Goal: Transaction & Acquisition: Purchase product/service

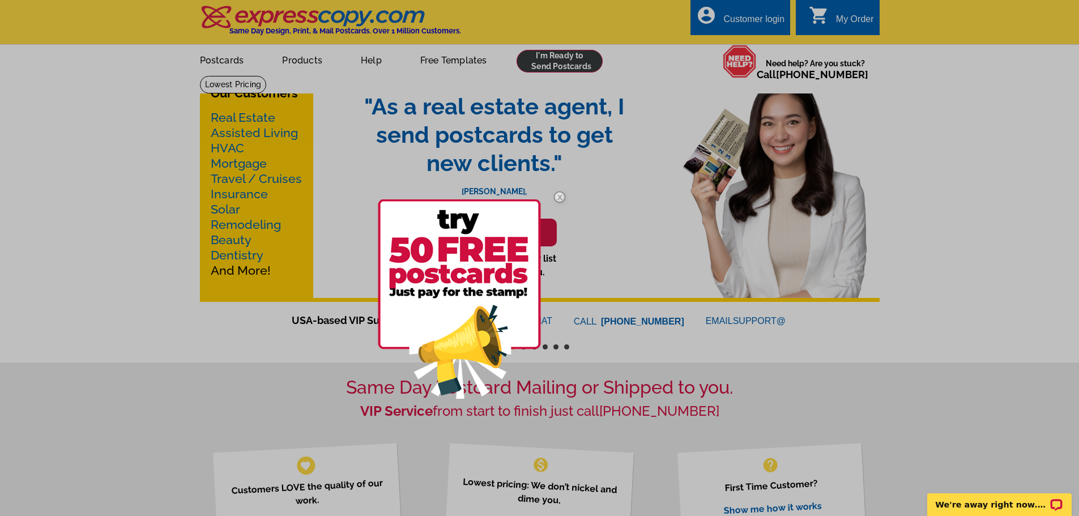
click at [568, 62] on div at bounding box center [539, 258] width 1079 height 516
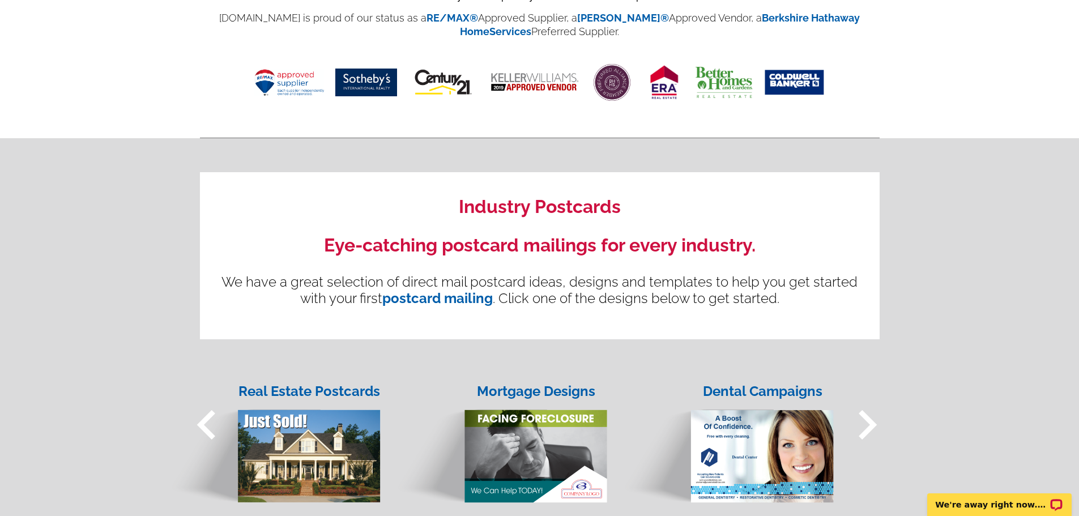
scroll to position [736, 0]
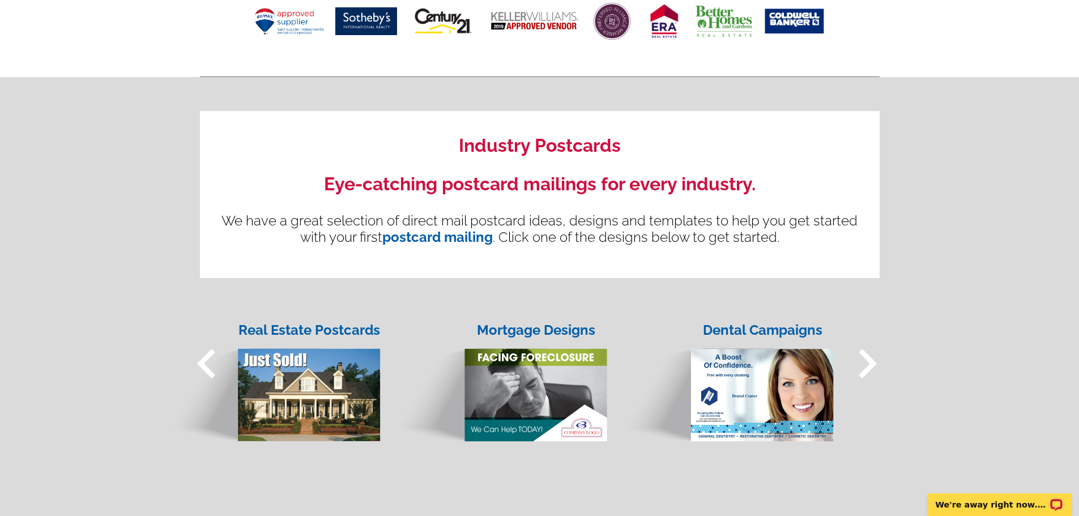
click at [322, 369] on img at bounding box center [273, 384] width 216 height 116
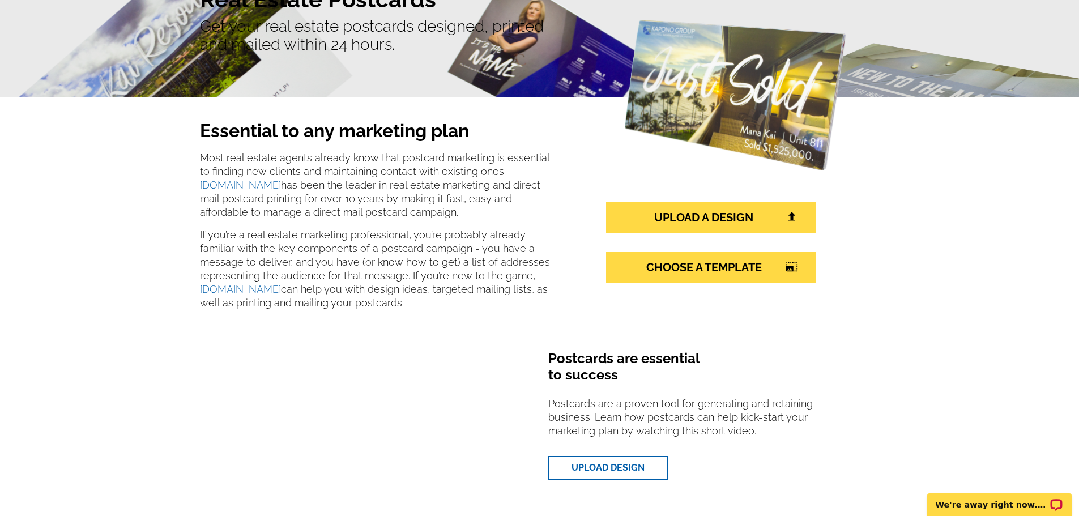
scroll to position [168, 0]
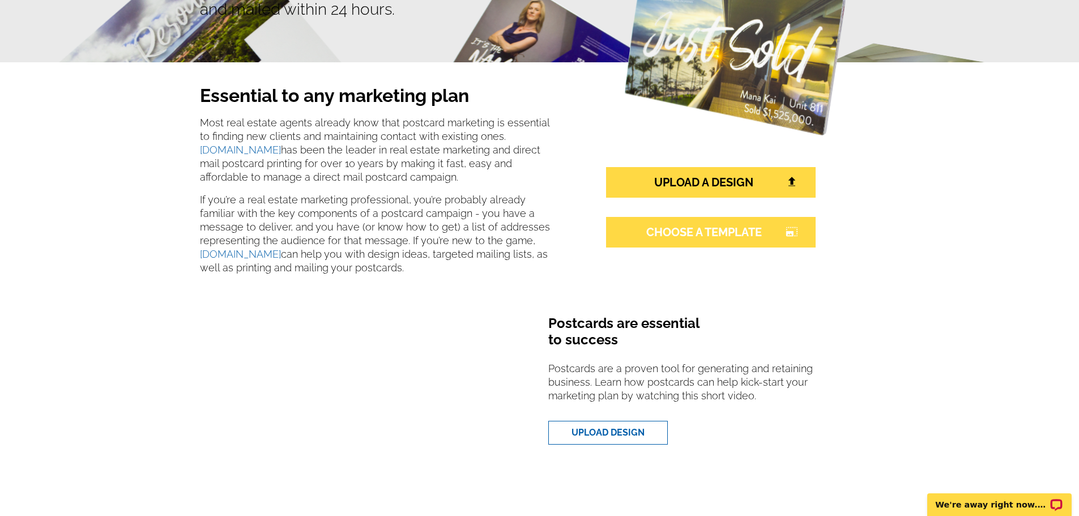
click at [705, 231] on link "CHOOSE A TEMPLATE photo_size_select_large" at bounding box center [711, 232] width 210 height 31
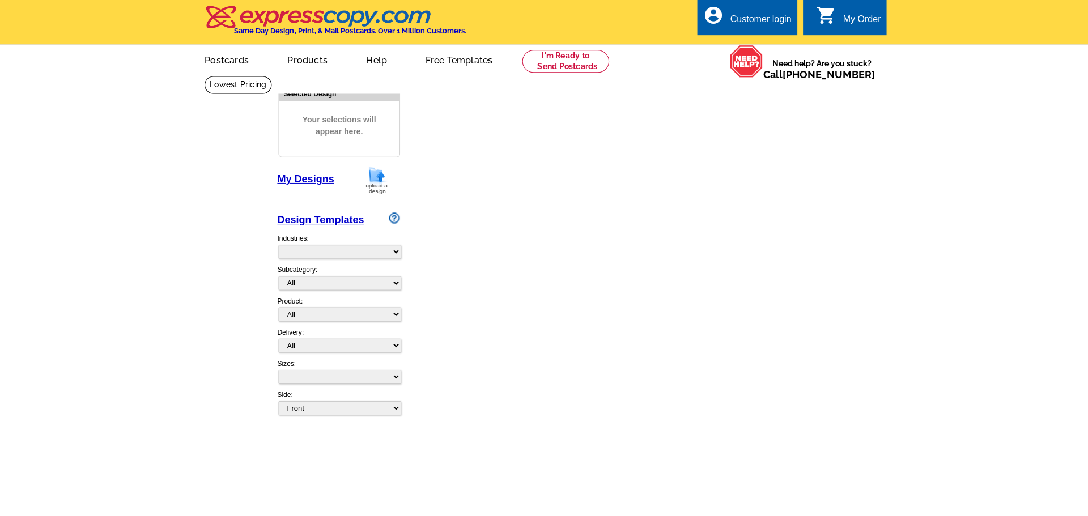
select select "1"
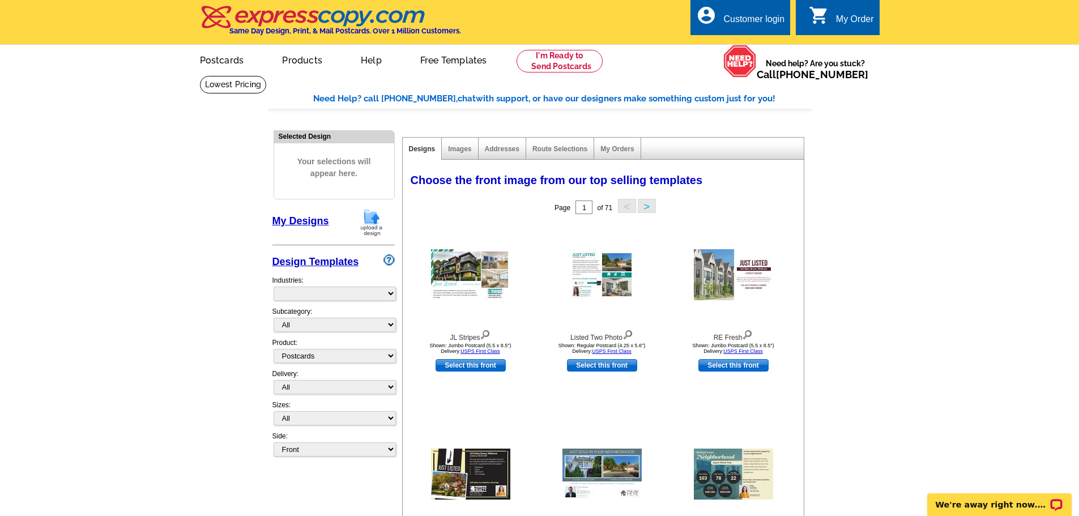
select select "785"
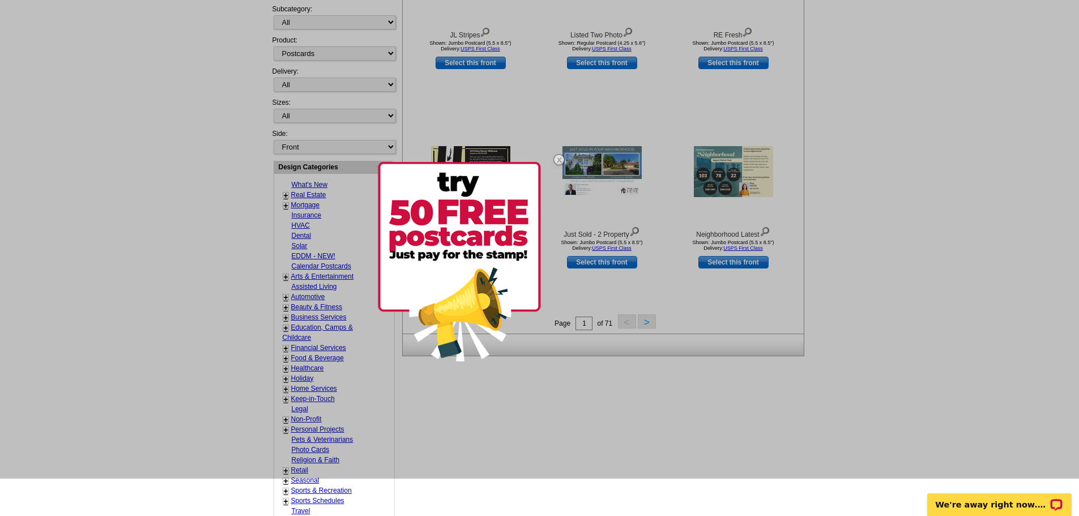
scroll to position [300, 0]
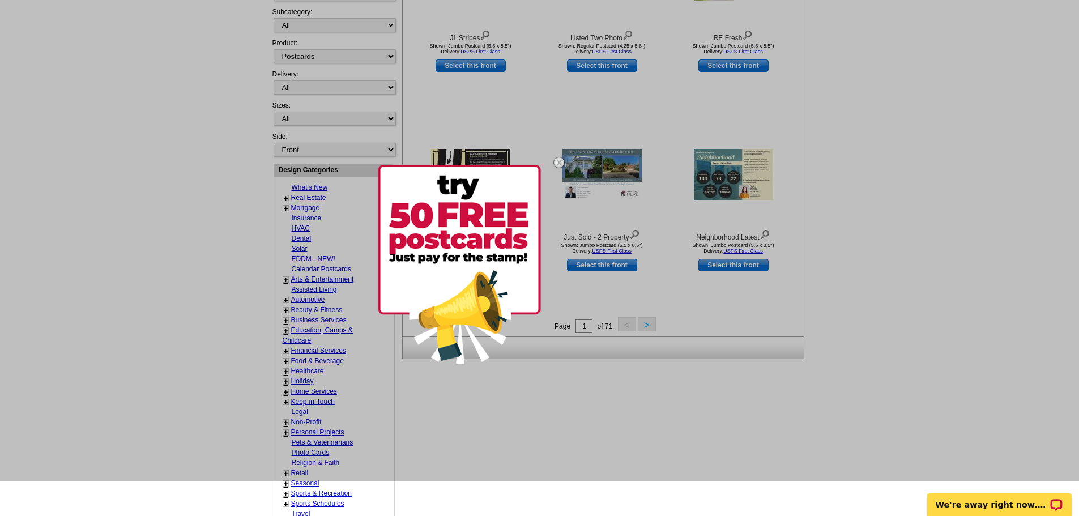
click at [559, 159] on img at bounding box center [559, 162] width 33 height 33
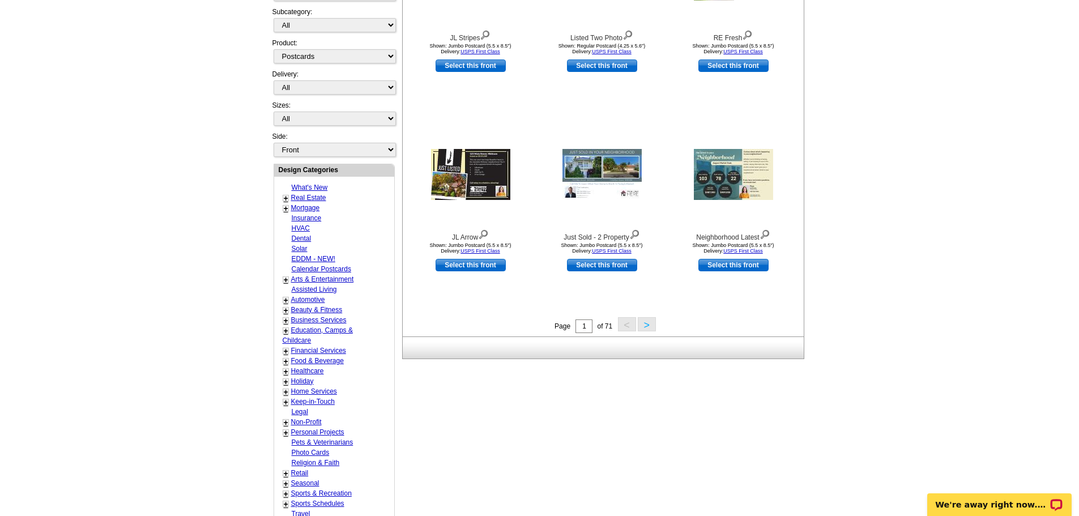
click at [306, 199] on link "Real Estate" at bounding box center [308, 198] width 35 height 8
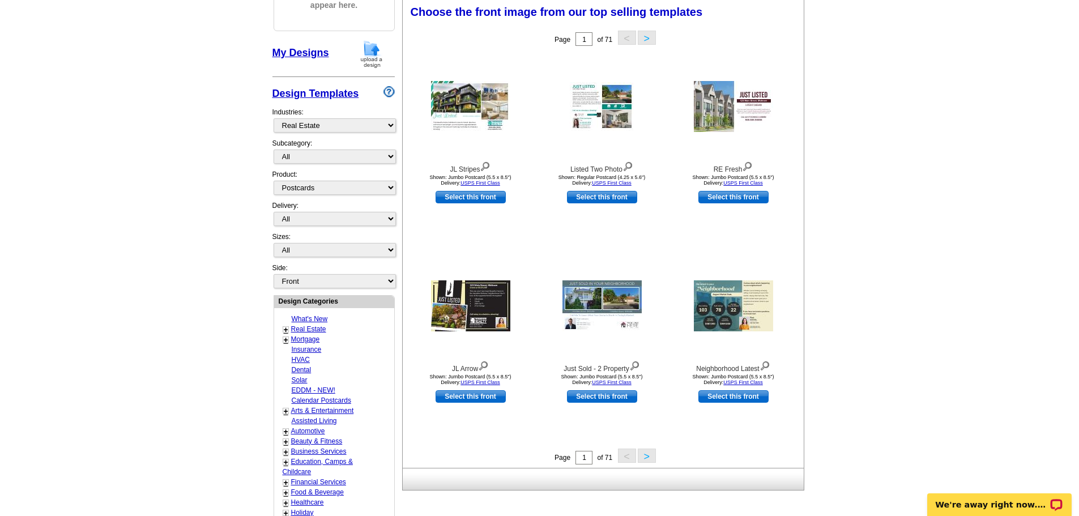
scroll to position [168, 0]
click at [737, 201] on link "Select this front" at bounding box center [734, 197] width 70 height 12
select select "2"
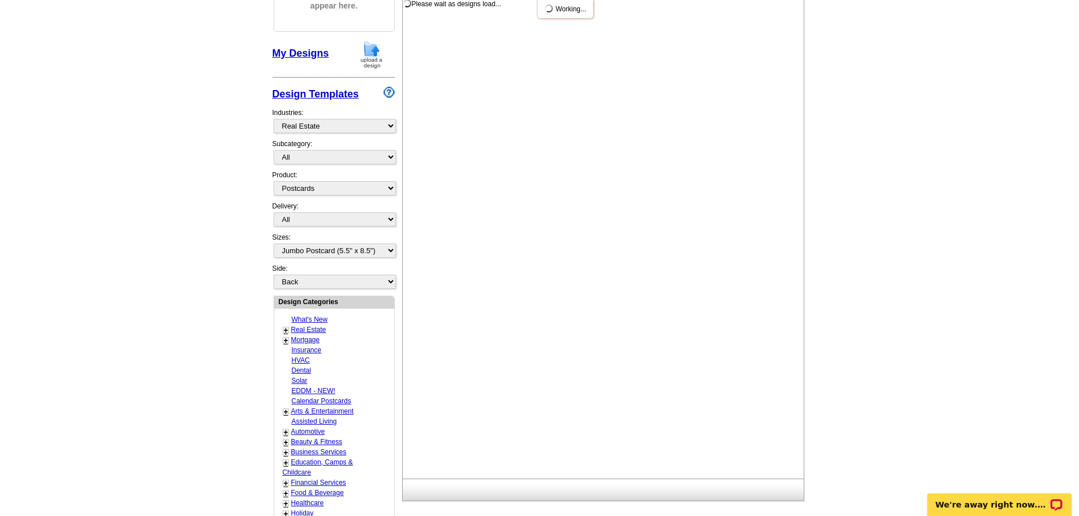
scroll to position [0, 0]
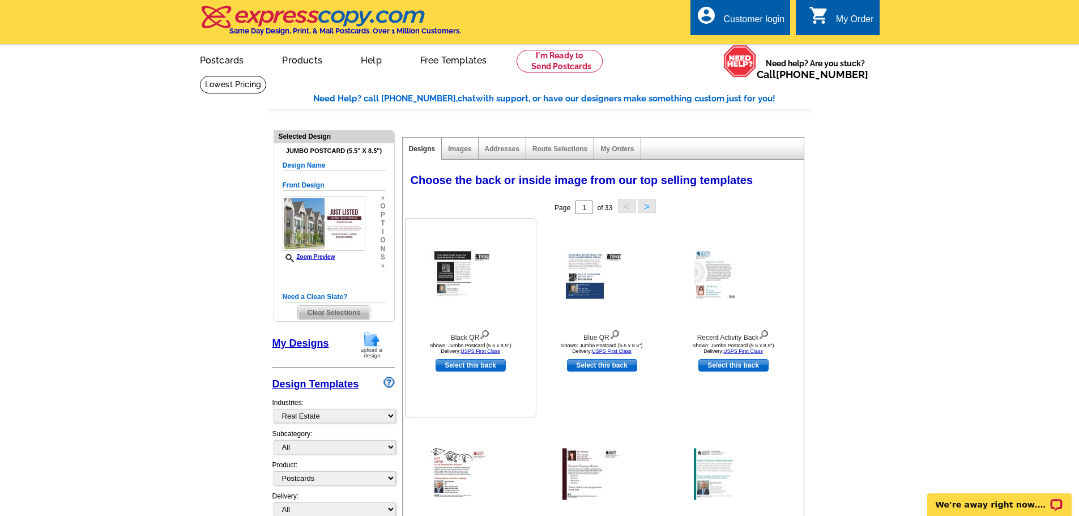
click at [474, 369] on link "Select this back" at bounding box center [471, 365] width 70 height 12
select select "front"
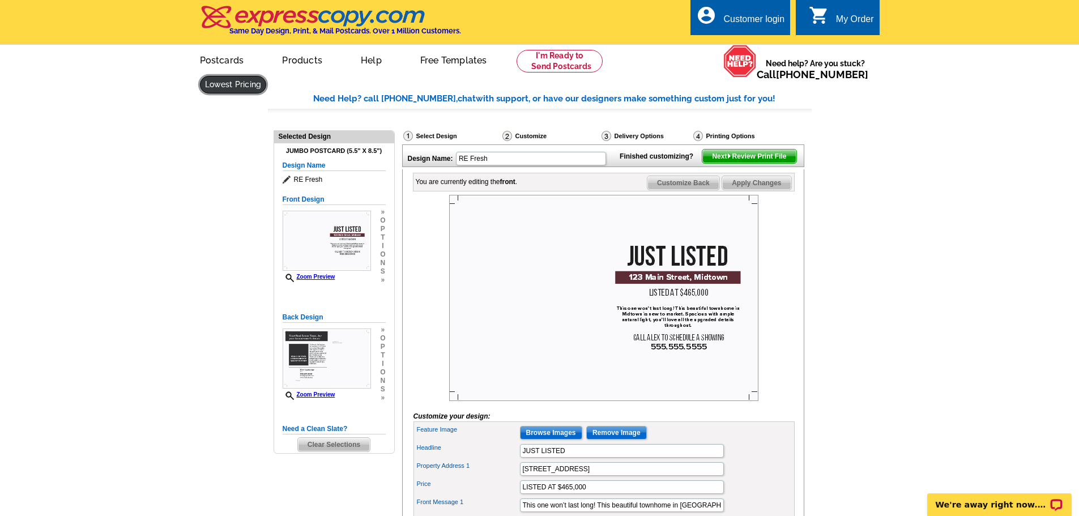
click at [267, 76] on link at bounding box center [233, 85] width 67 height 18
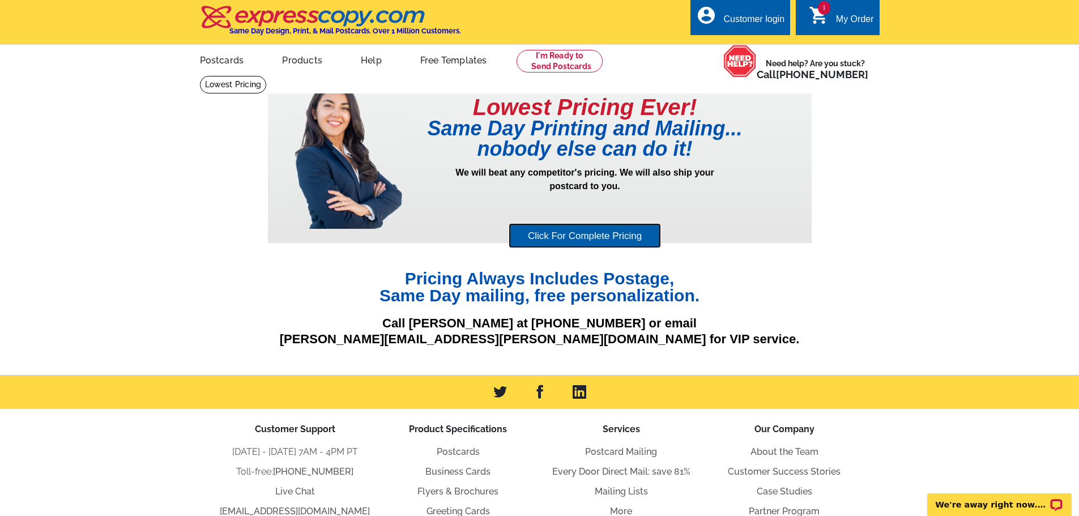
click at [621, 238] on link "Click For Complete Pricing" at bounding box center [585, 235] width 152 height 25
